Goal: Task Accomplishment & Management: Complete application form

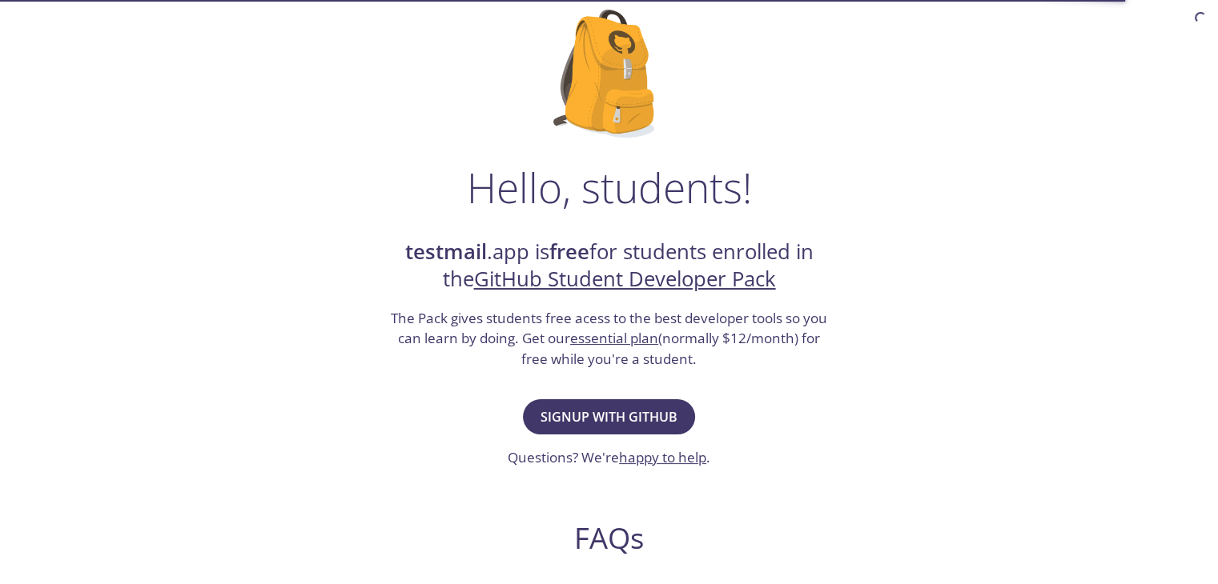
scroll to position [109, 0]
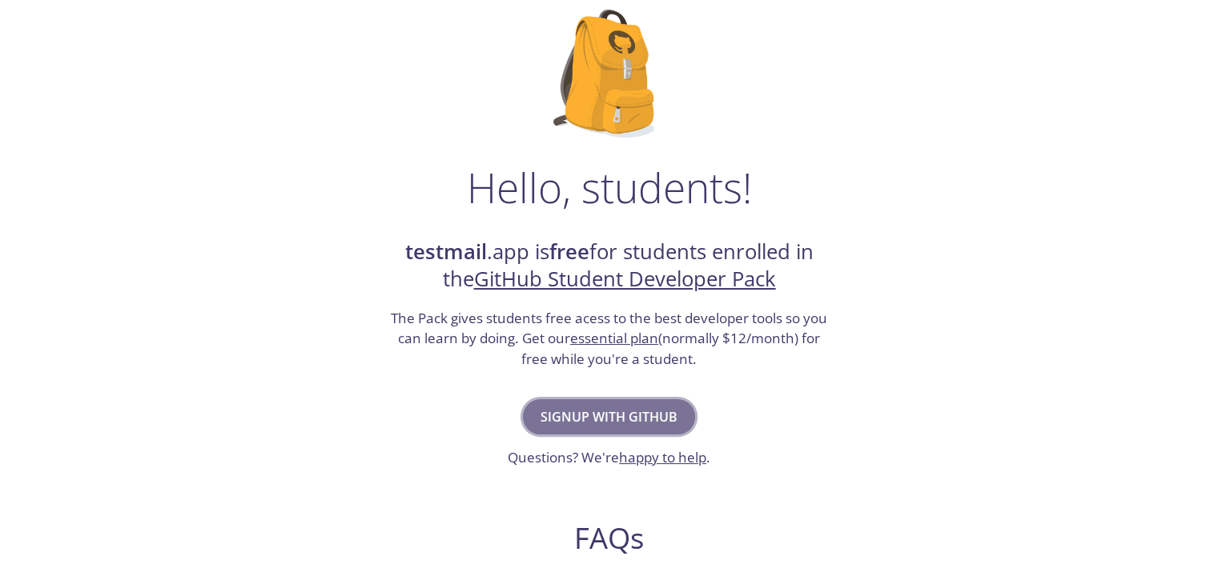
click at [637, 411] on span "Signup with GitHub" at bounding box center [608, 417] width 137 height 22
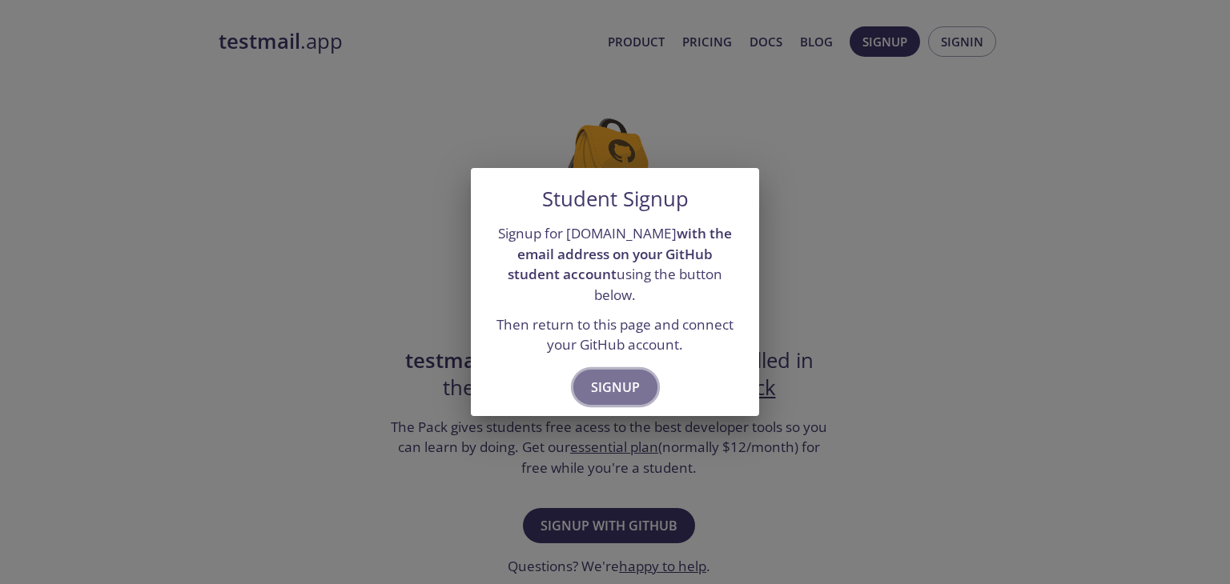
click at [620, 388] on button "Signup" at bounding box center [615, 387] width 84 height 35
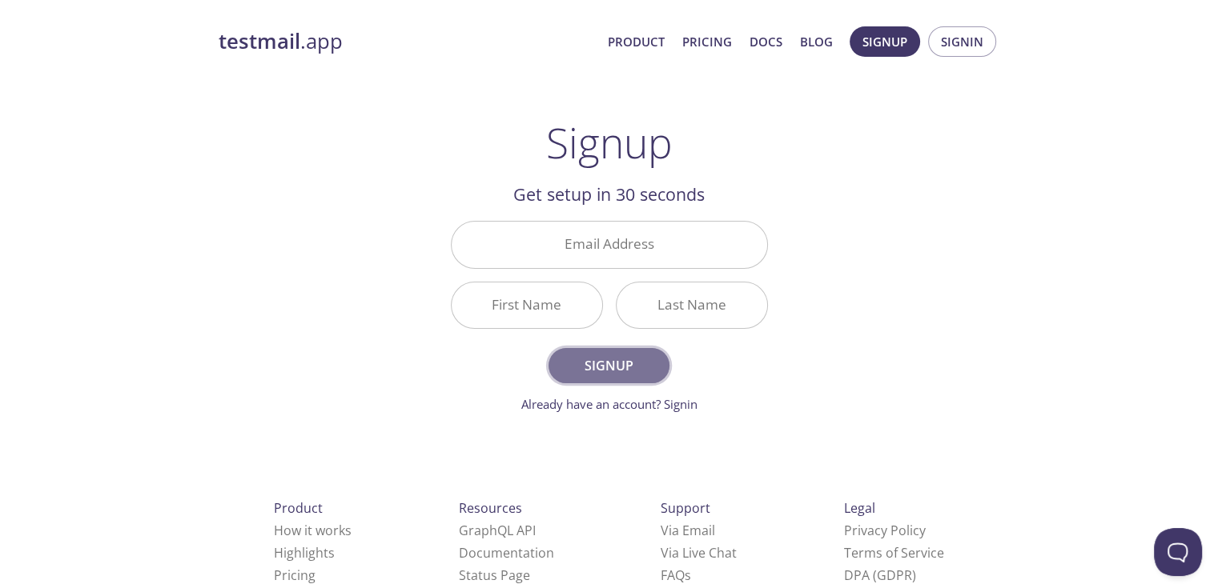
click at [651, 373] on span "Signup" at bounding box center [608, 366] width 85 height 22
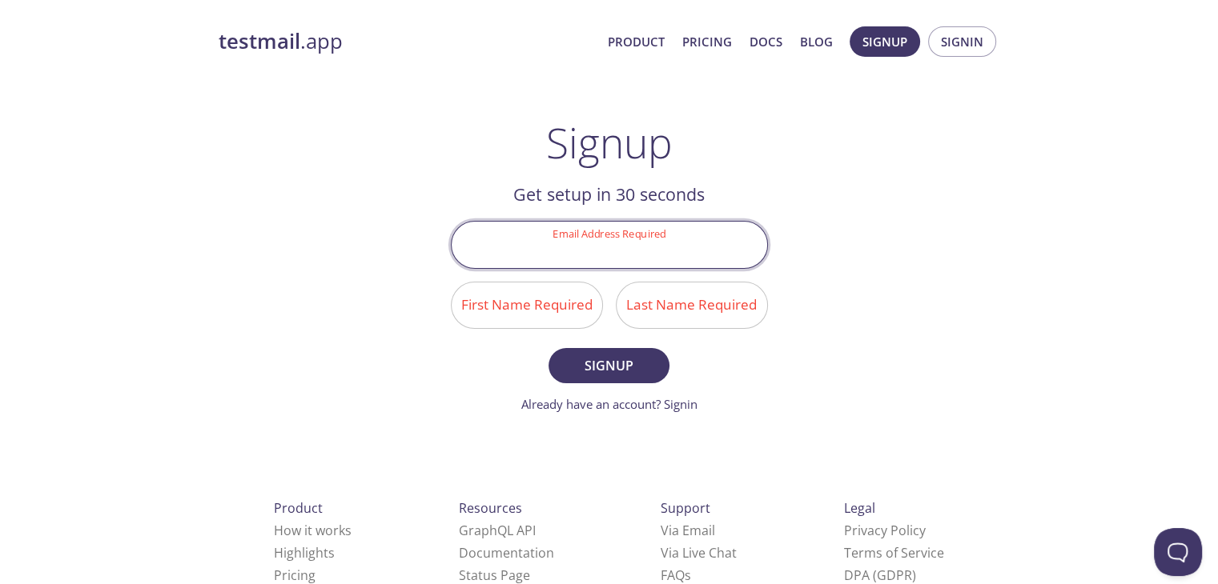
click at [624, 251] on input "Email Address Required" at bounding box center [609, 245] width 315 height 46
type input "[EMAIL_ADDRESS][DOMAIN_NAME]"
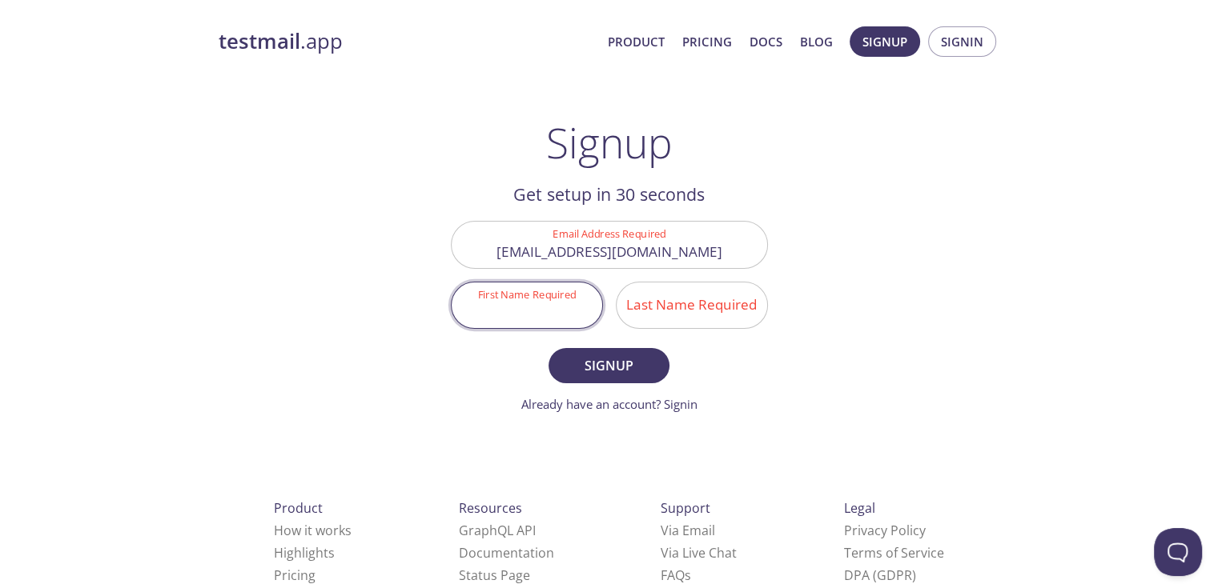
click at [546, 312] on input "First Name Required" at bounding box center [527, 306] width 151 height 46
type input "Obaid"
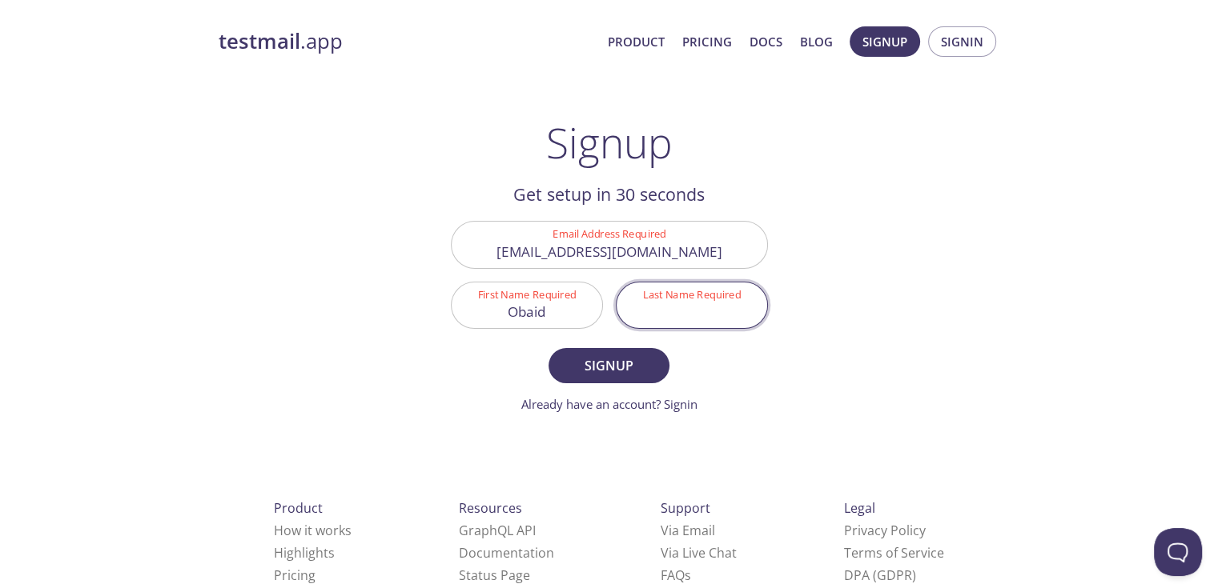
click at [655, 303] on input "Last Name Required" at bounding box center [691, 306] width 151 height 46
type input "[PERSON_NAME]"
click at [614, 362] on span "Signup" at bounding box center [608, 366] width 85 height 22
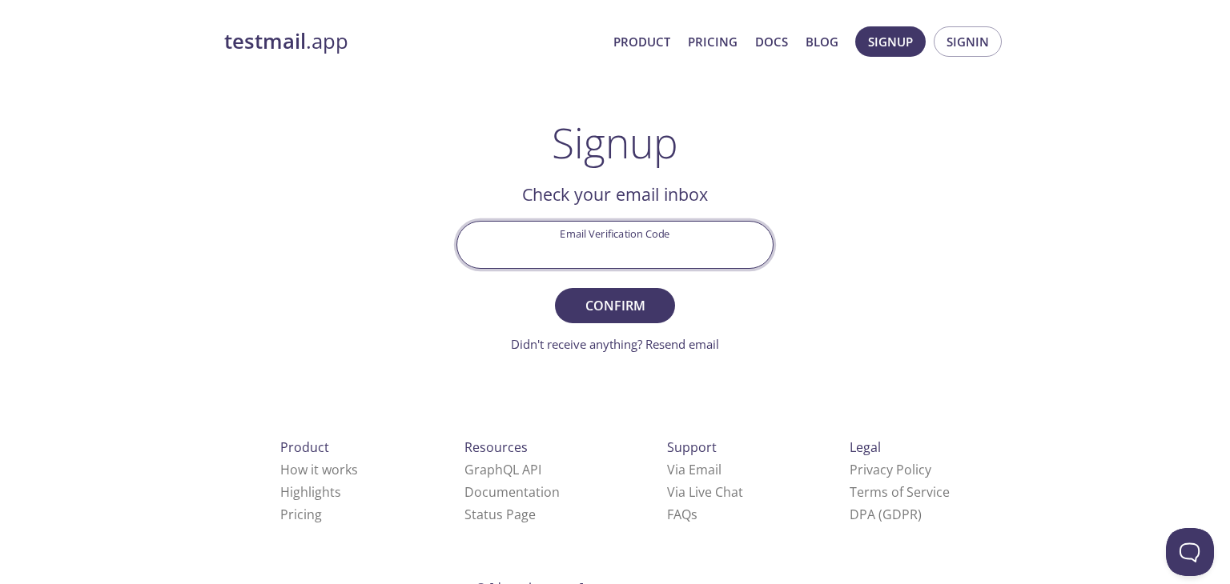
click at [622, 236] on input "Email Verification Code" at bounding box center [614, 245] width 315 height 46
paste input "R9LW8MU"
type input "R9LW8MU"
click at [555, 288] on button "Confirm" at bounding box center [615, 305] width 120 height 35
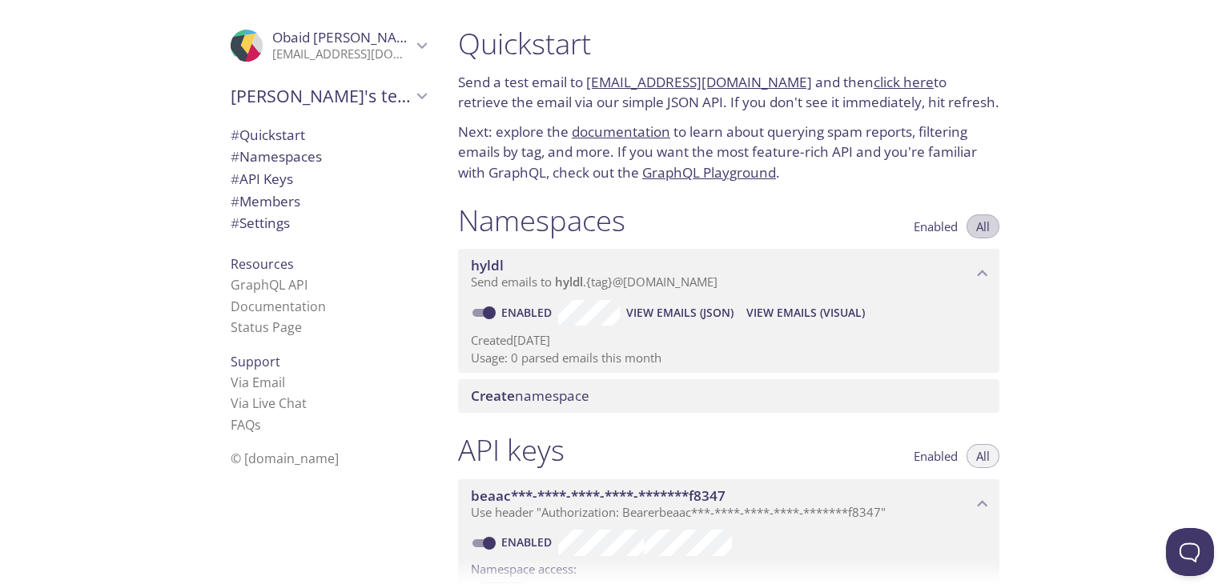
click at [982, 227] on span "All" at bounding box center [983, 227] width 14 height 0
click at [932, 227] on span "Enabled" at bounding box center [936, 227] width 44 height 0
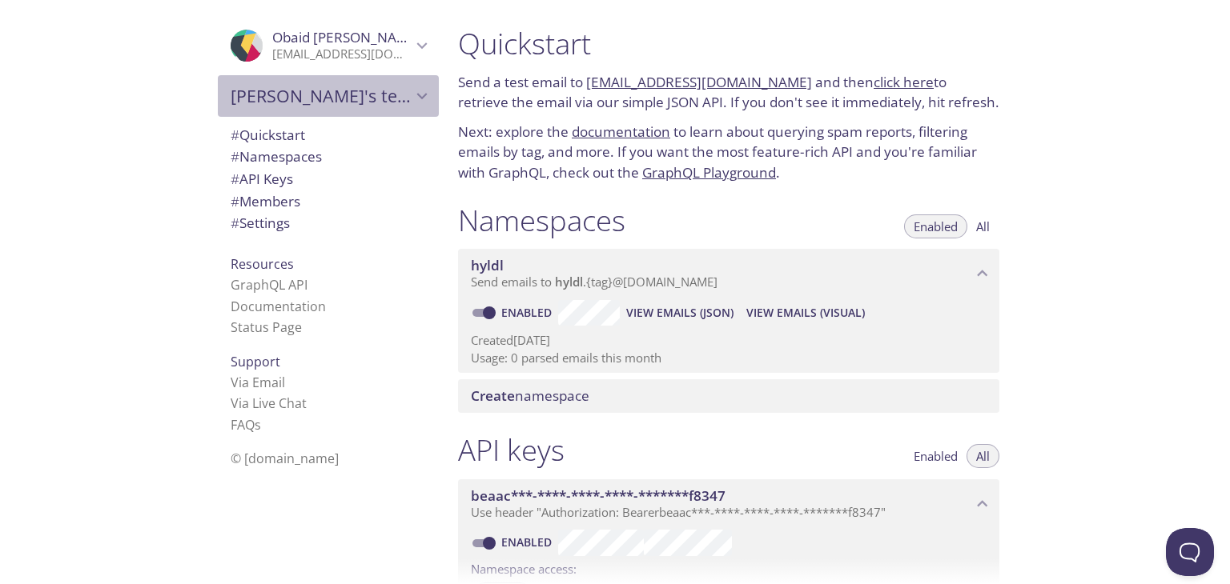
click at [394, 97] on span "[PERSON_NAME]'s team" at bounding box center [321, 96] width 181 height 22
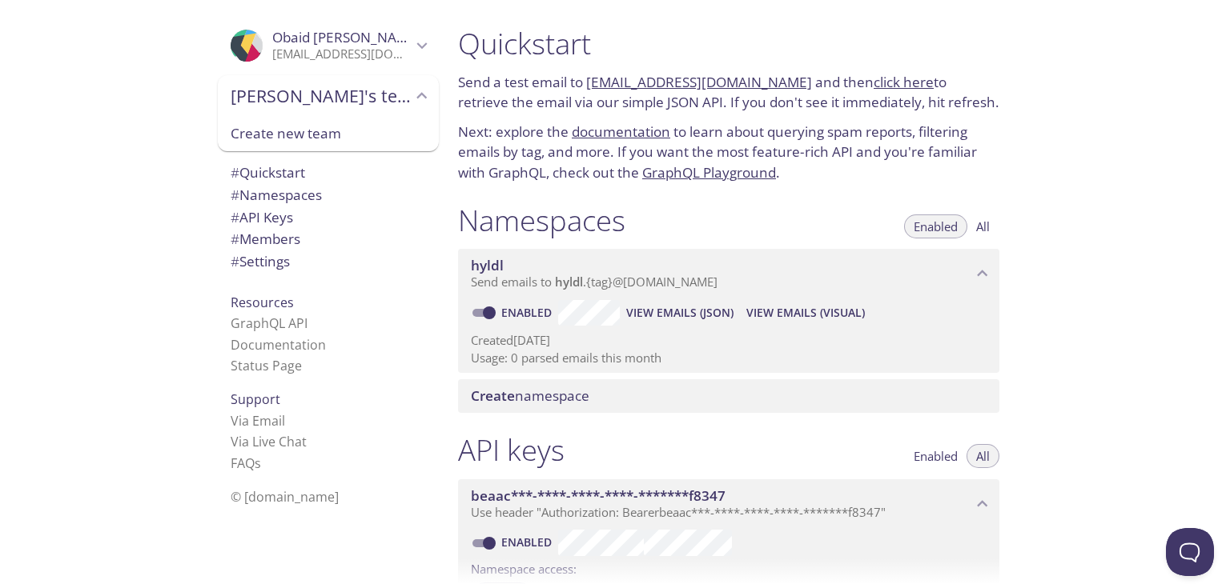
click at [536, 167] on p "Next: explore the documentation to learn about querying spam reports, filtering…" at bounding box center [728, 153] width 541 height 62
